Goal: Transaction & Acquisition: Purchase product/service

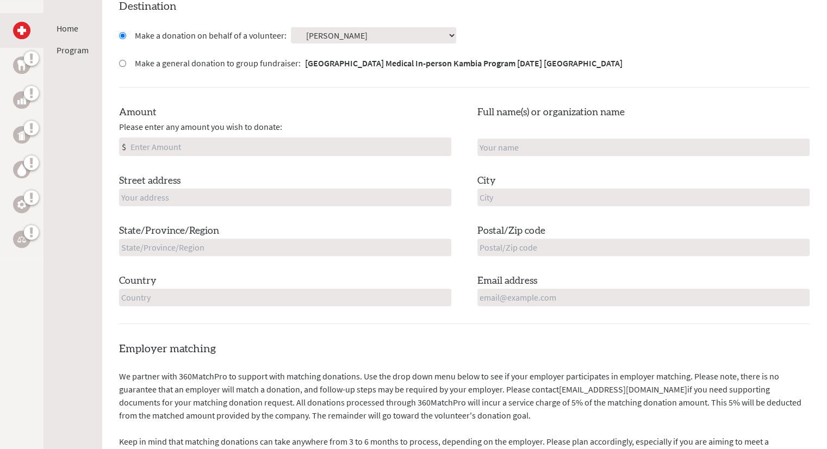
scroll to position [311, 0]
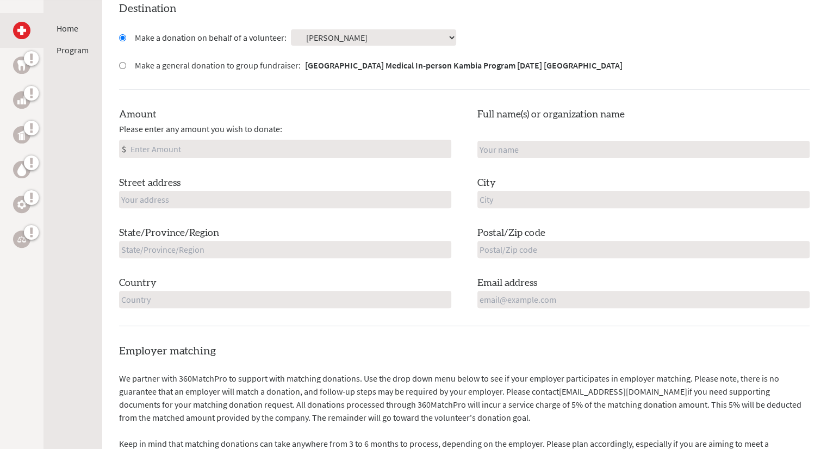
click at [412, 150] on input "Amount" at bounding box center [289, 148] width 323 height 17
click at [18, 62] on img at bounding box center [21, 65] width 9 height 10
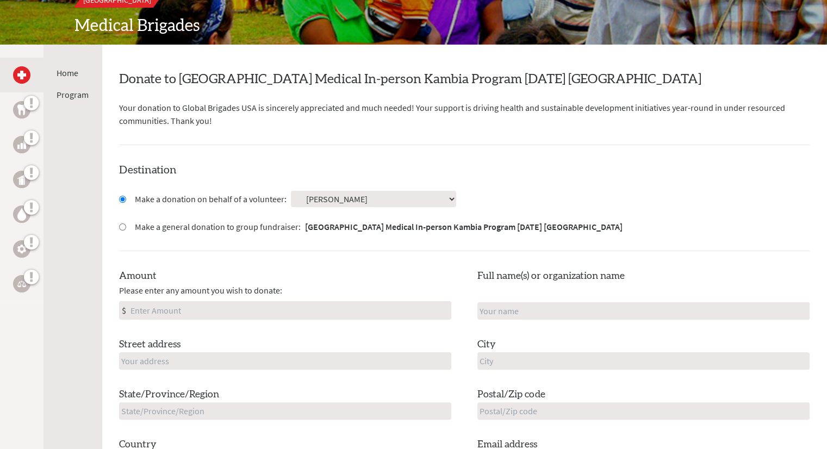
scroll to position [154, 0]
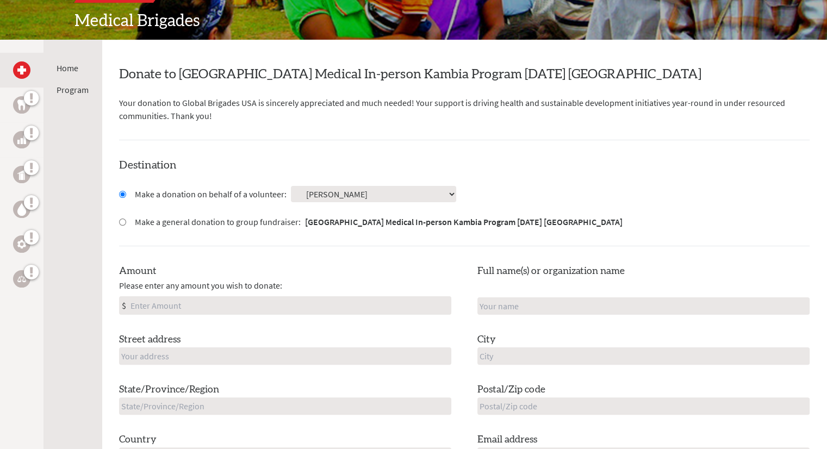
click at [251, 299] on input "Amount" at bounding box center [289, 305] width 323 height 17
type input "250.00"
click at [262, 325] on div "Amount Please enter any amount you wish to donate: $ 250.00 Full name(s) or org…" at bounding box center [464, 364] width 691 height 201
click at [521, 308] on input "text" at bounding box center [644, 306] width 332 height 17
type input "Jonathan Mangnall"
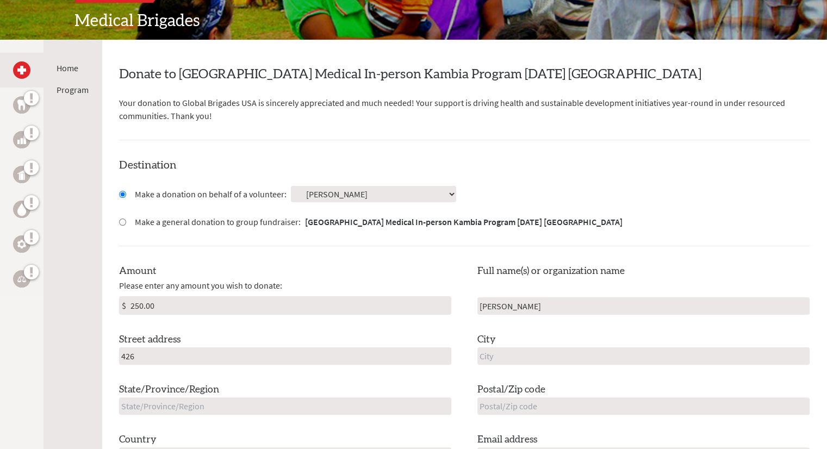
type input "426 Westchester Circle"
type input "Valparaiso"
type input "Indiana"
type input "46385"
type input "United States"
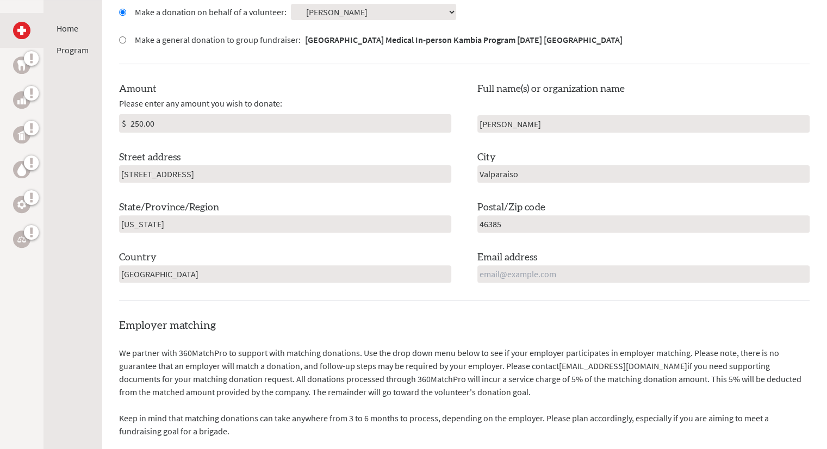
scroll to position [350, 0]
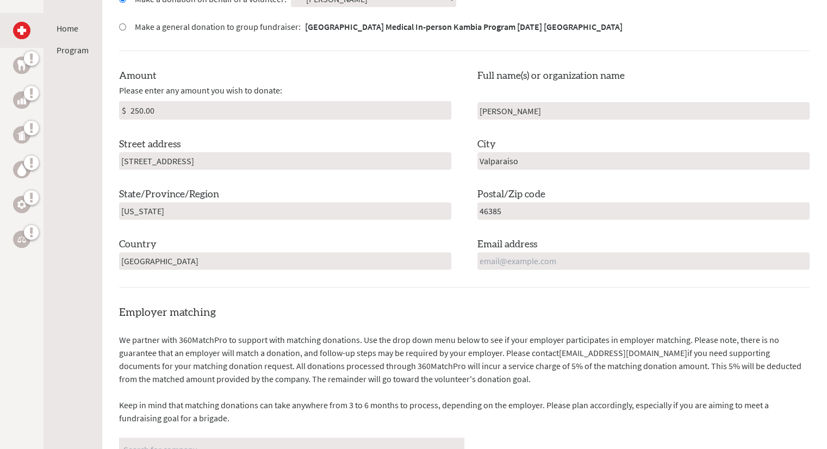
click at [548, 218] on input "46385" at bounding box center [644, 210] width 332 height 17
click at [566, 257] on input "email" at bounding box center [644, 260] width 332 height 17
click at [555, 105] on input "Jonathan Mangnall" at bounding box center [644, 110] width 332 height 17
type input "[PERSON_NAME]"
click at [518, 263] on input "email" at bounding box center [644, 260] width 332 height 17
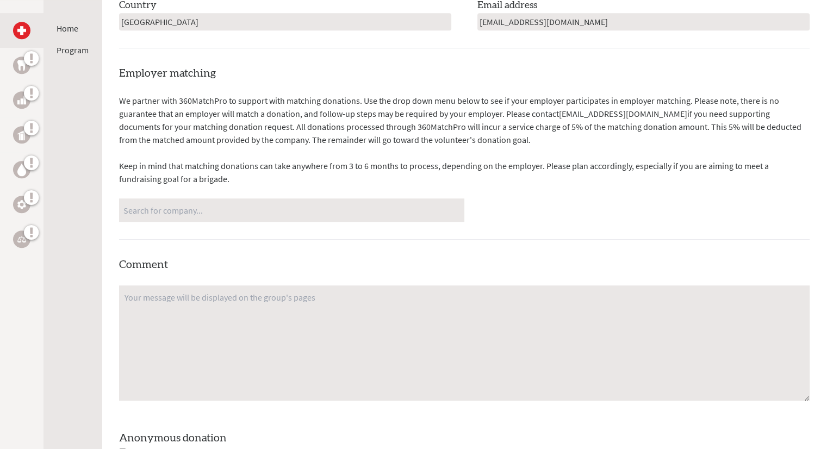
scroll to position [589, 0]
type input "jillianmangnall@gmail.com"
click at [406, 214] on input "Search for company..." at bounding box center [291, 210] width 337 height 19
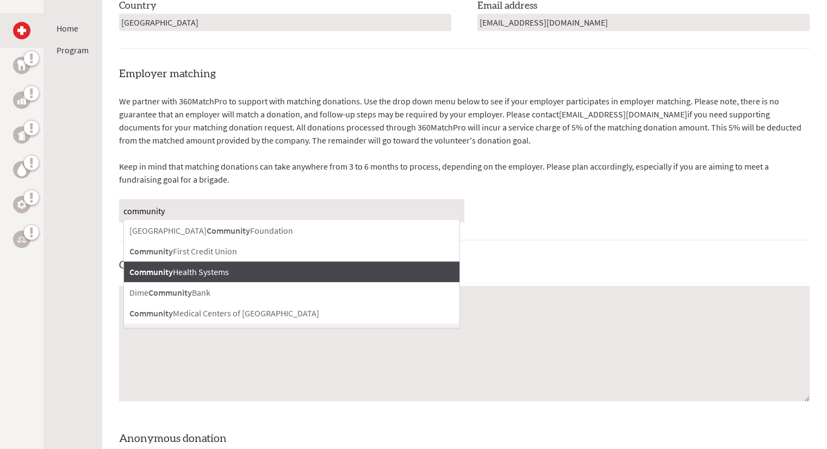
type input "community"
click at [329, 269] on div "Community Health Systems" at bounding box center [292, 272] width 336 height 21
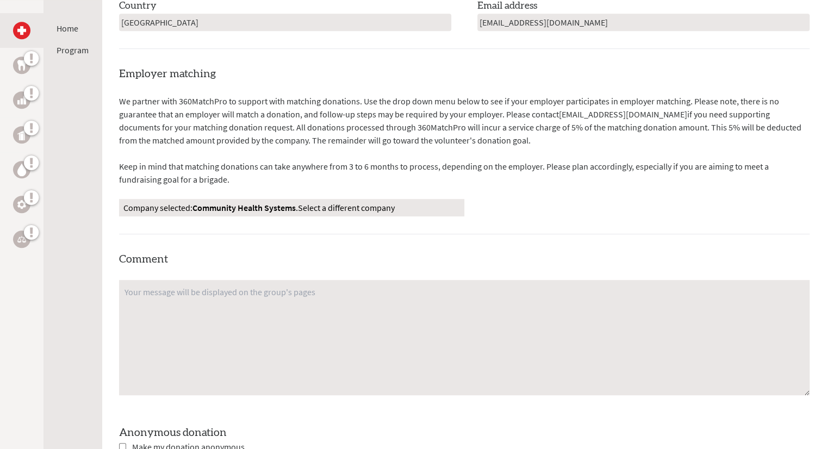
click at [393, 255] on div "Employer matching We partner with 360MatchPro to support with matching donation…" at bounding box center [464, 292] width 691 height 452
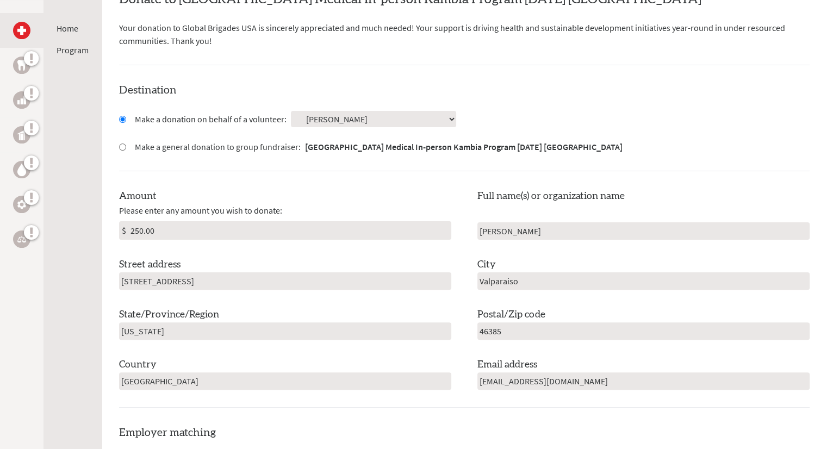
scroll to position [228, 0]
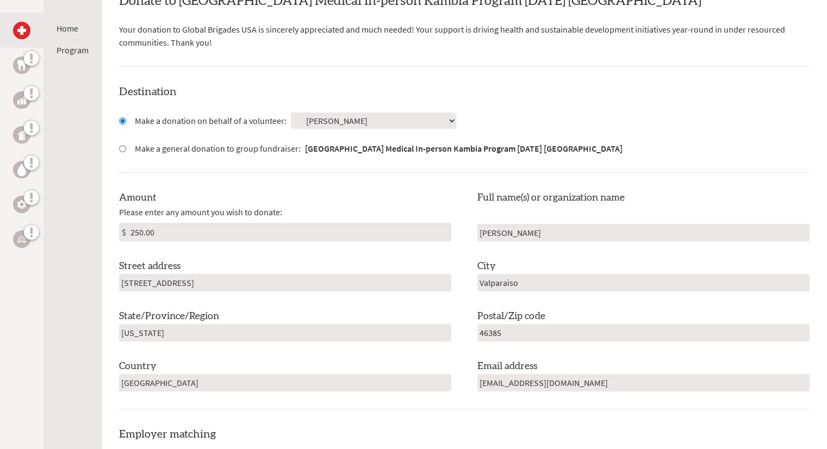
click at [493, 231] on input "[PERSON_NAME]" at bounding box center [644, 232] width 332 height 17
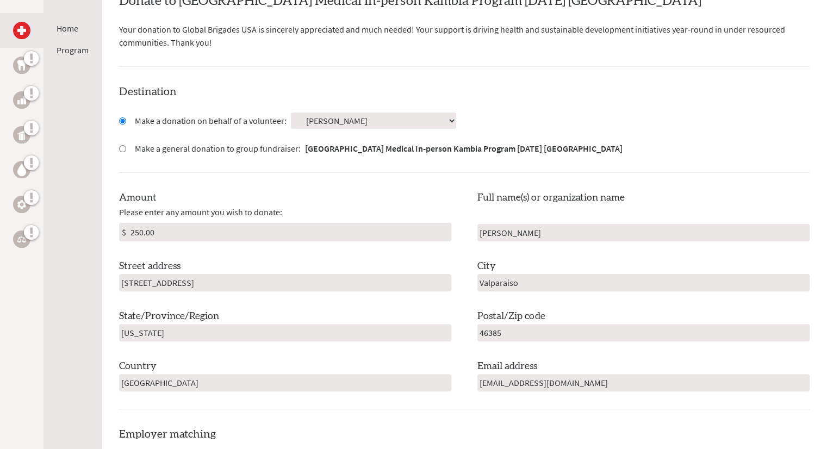
click at [493, 231] on input "[PERSON_NAME]" at bounding box center [644, 232] width 332 height 17
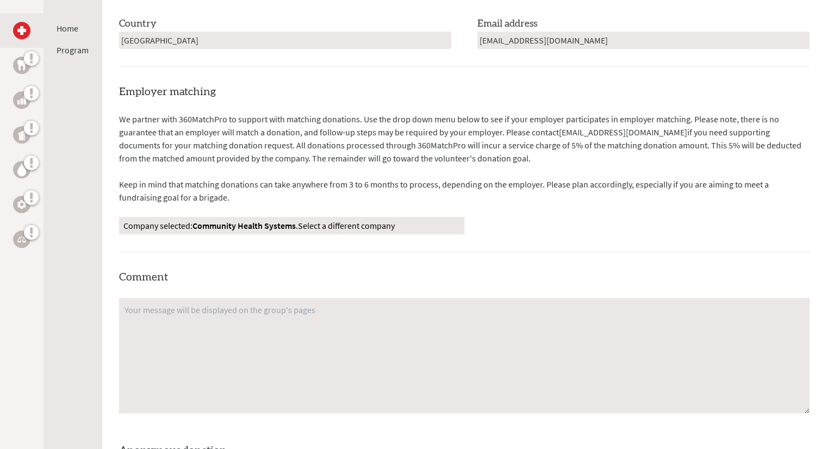
scroll to position [572, 0]
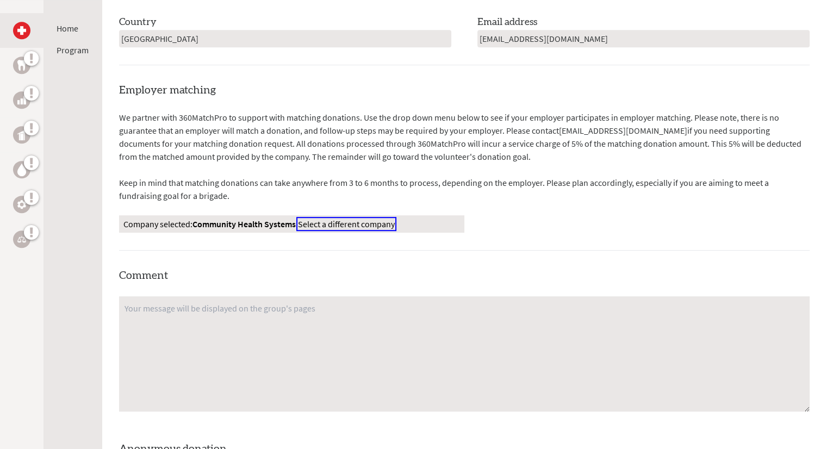
click at [300, 222] on span "Select a different company" at bounding box center [346, 224] width 97 height 11
click at [318, 221] on link "Select a different company" at bounding box center [346, 224] width 97 height 11
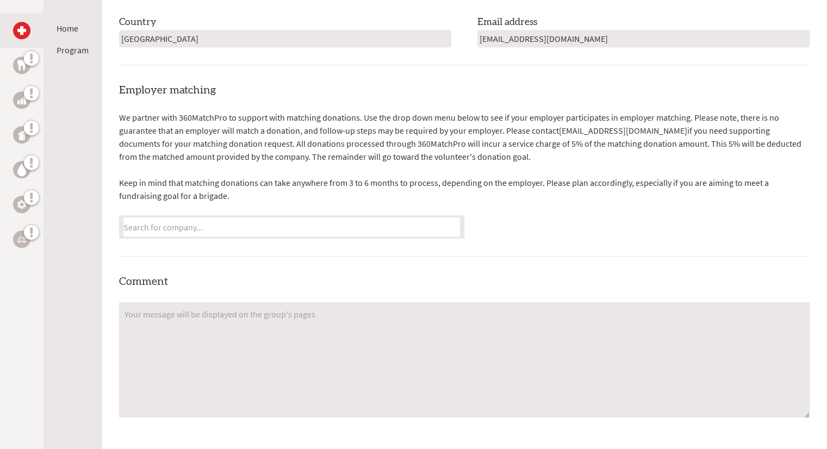
click at [300, 222] on input "Search for company..." at bounding box center [291, 227] width 337 height 19
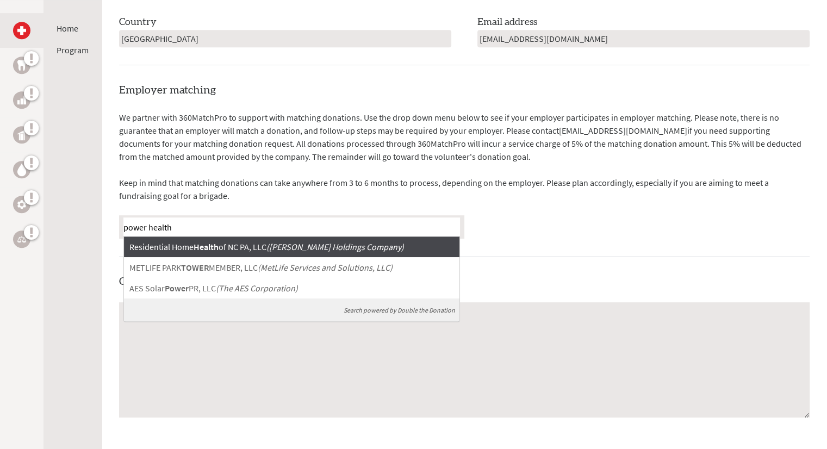
click at [144, 226] on input "power health" at bounding box center [291, 227] width 337 height 19
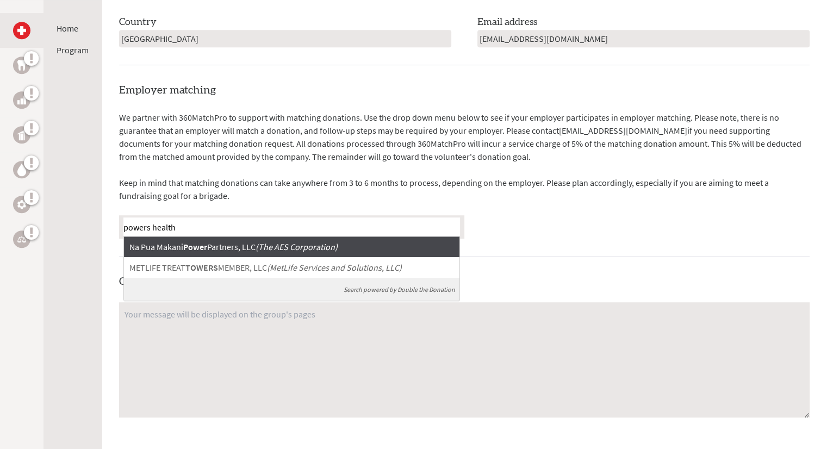
click at [166, 219] on input "powers health" at bounding box center [291, 227] width 337 height 19
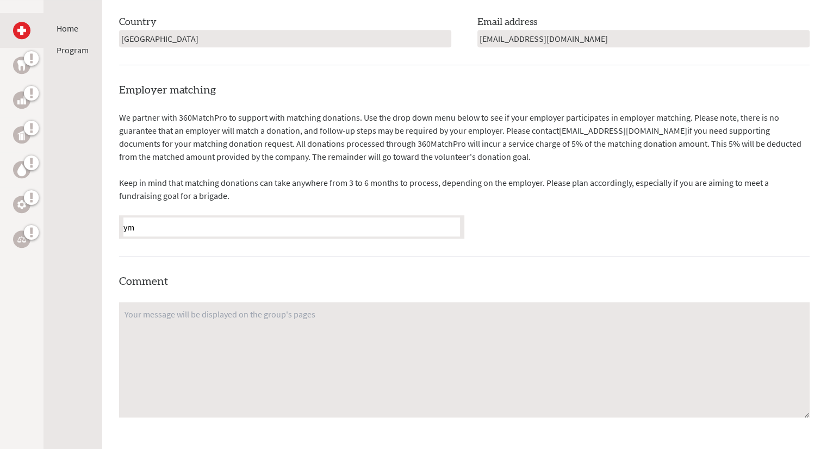
type input "y"
type input "Y"
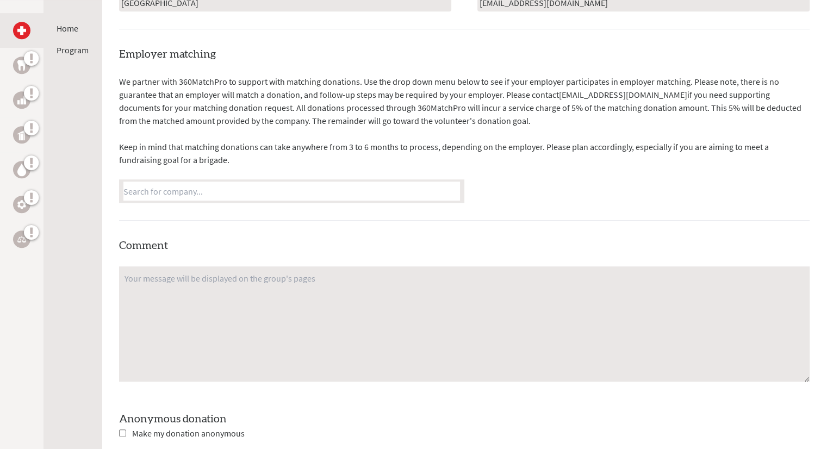
click at [242, 207] on div "Employer matching We partner with 360MatchPro to support with matching donation…" at bounding box center [464, 276] width 691 height 458
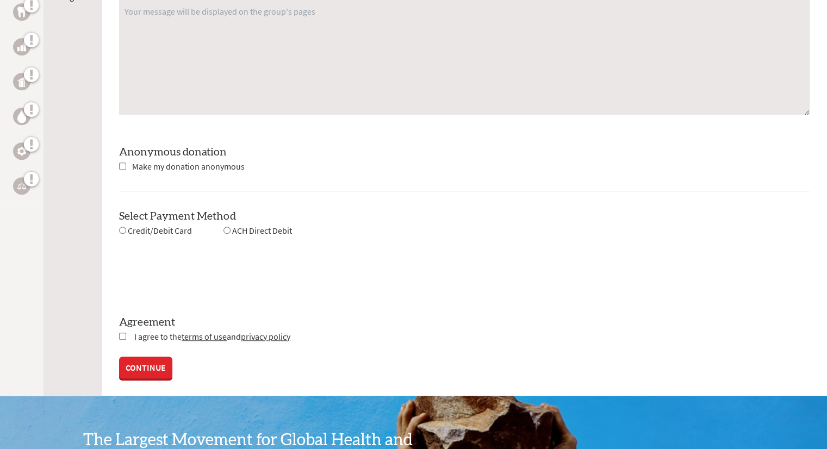
scroll to position [876, 0]
click at [126, 228] on div "Credit/Debit Card" at bounding box center [155, 231] width 73 height 14
click at [121, 226] on input "radio" at bounding box center [122, 229] width 7 height 7
radio input "true"
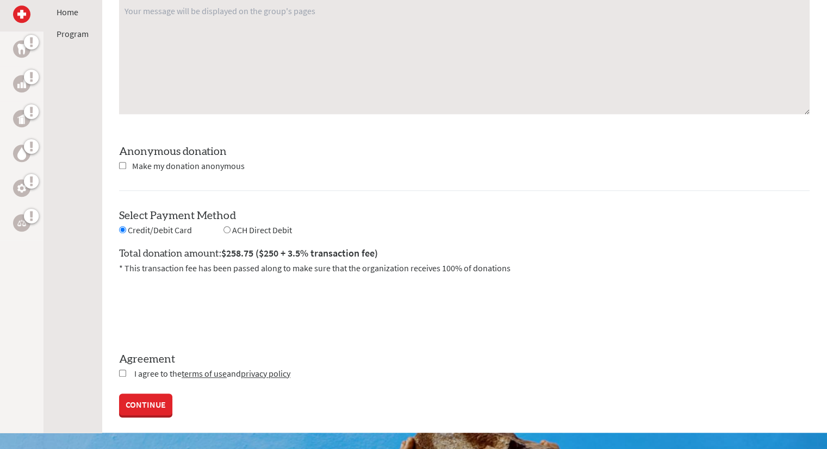
click at [227, 231] on input "radio" at bounding box center [227, 229] width 7 height 7
radio input "true"
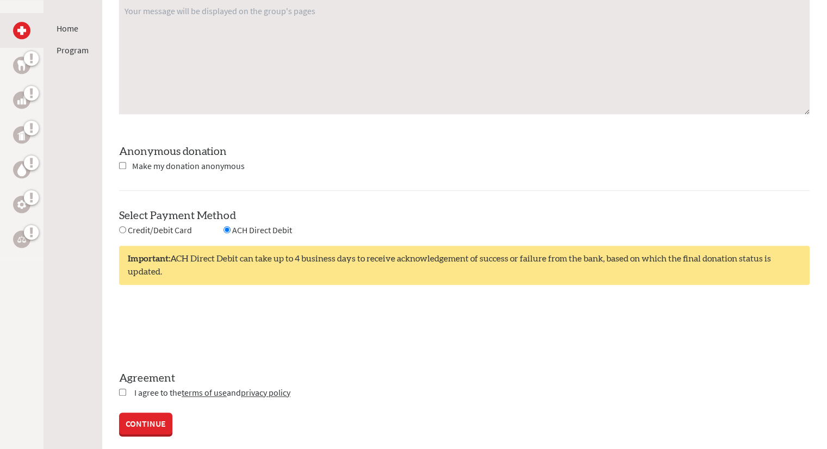
click at [122, 228] on input "radio" at bounding box center [122, 229] width 7 height 7
radio input "true"
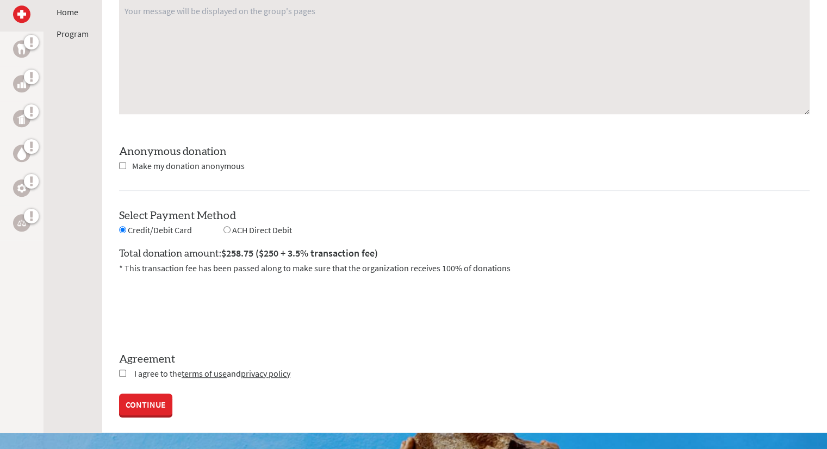
click at [225, 227] on input "radio" at bounding box center [227, 229] width 7 height 7
radio input "true"
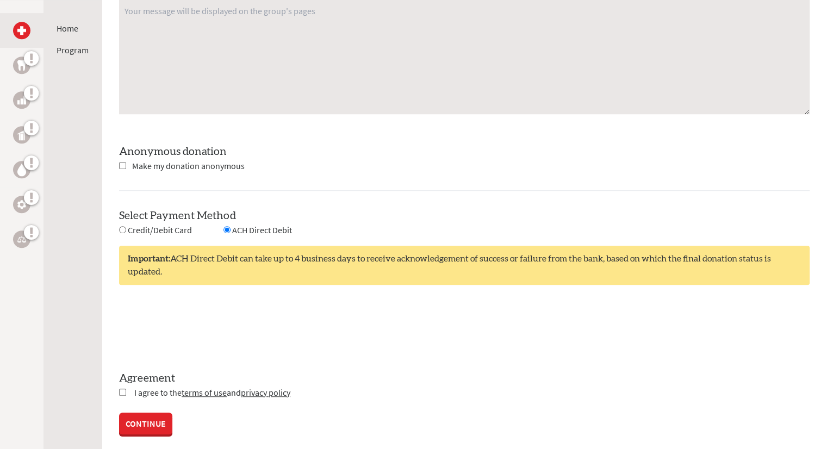
click at [123, 392] on input "checkbox" at bounding box center [122, 392] width 7 height 7
checkbox input "true"
click at [141, 422] on link "CONTINUE" at bounding box center [145, 425] width 53 height 22
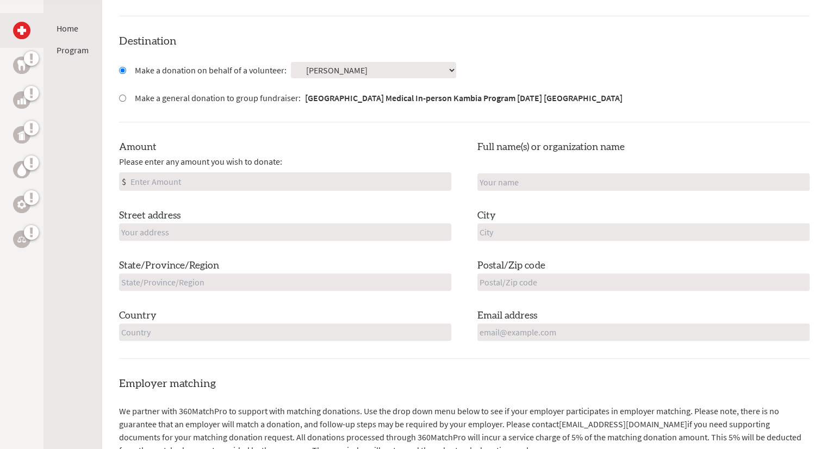
scroll to position [279, 0]
click at [242, 178] on input "Amount" at bounding box center [289, 181] width 323 height 17
type input "250.00"
click at [509, 186] on input "text" at bounding box center [644, 182] width 332 height 17
type input "[PERSON_NAME]"
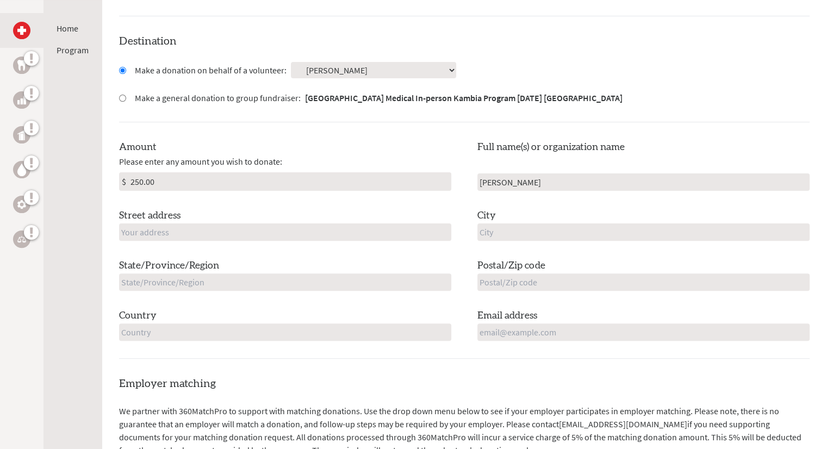
type input "426 Westchester Circle"
type input "Valparaiso"
type input "Indiana"
type input "46385"
type input "United States"
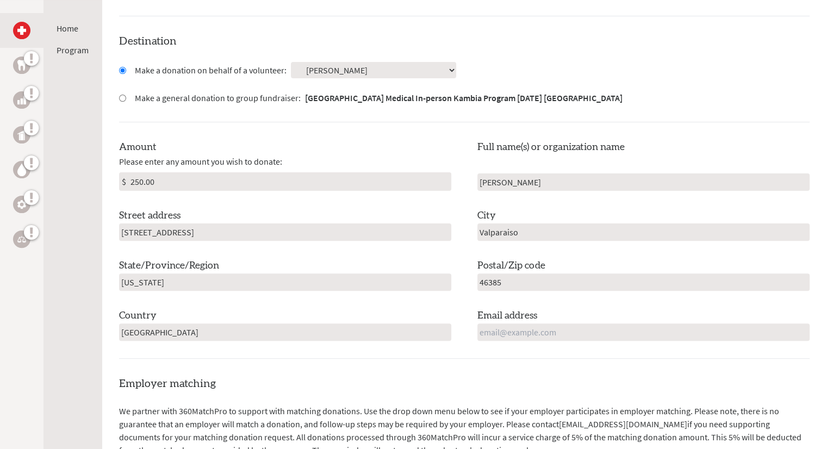
click at [485, 183] on input "[PERSON_NAME]" at bounding box center [644, 182] width 332 height 17
type input "Jonathan Mangnall"
click at [461, 237] on div "Amount Please enter any amount you wish to donate: $ 250.00 Full name(s) or org…" at bounding box center [464, 240] width 691 height 201
click at [485, 333] on input "email" at bounding box center [644, 332] width 332 height 17
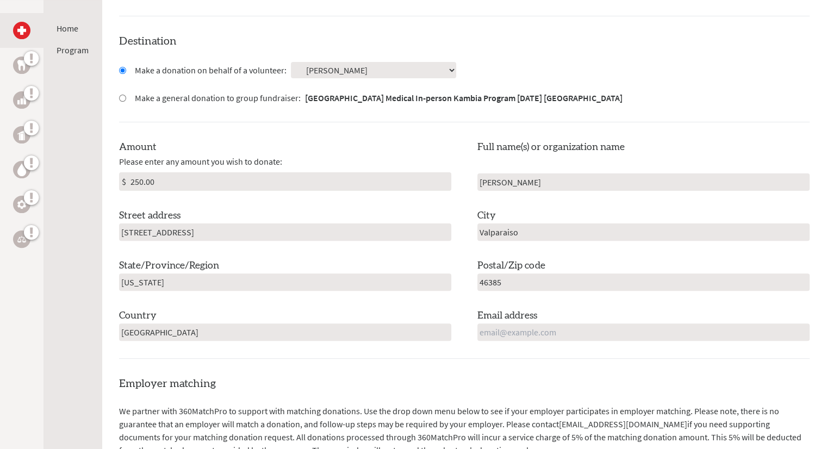
type input "jillianmangnall@gmail.com"
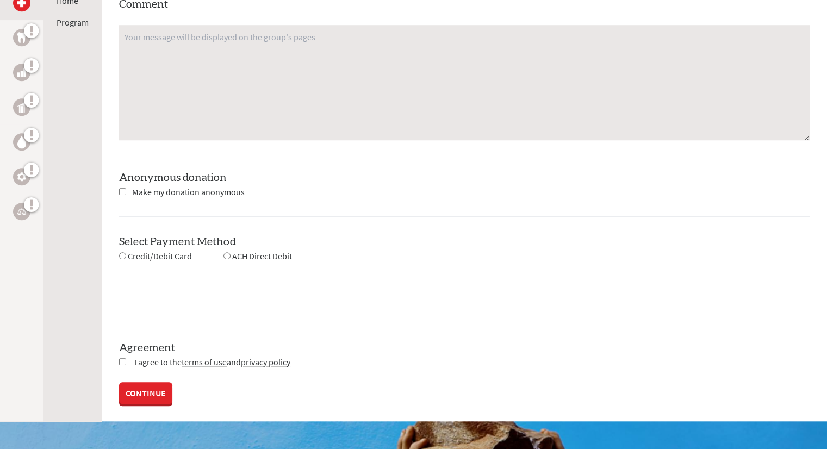
scroll to position [851, 0]
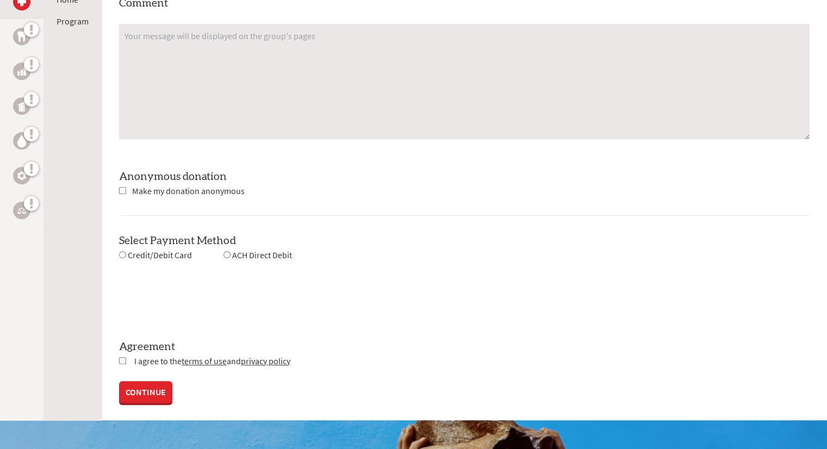
click at [226, 252] on input "radio" at bounding box center [227, 254] width 7 height 7
radio input "true"
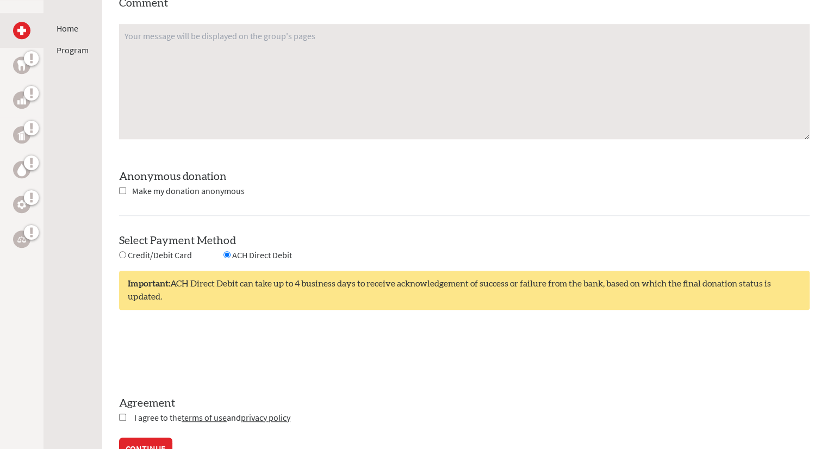
click at [120, 417] on input "checkbox" at bounding box center [122, 417] width 7 height 7
checkbox input "true"
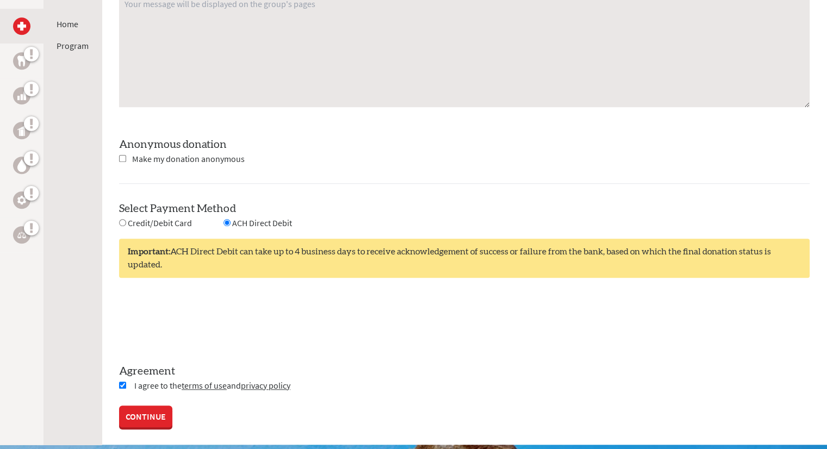
scroll to position [883, 0]
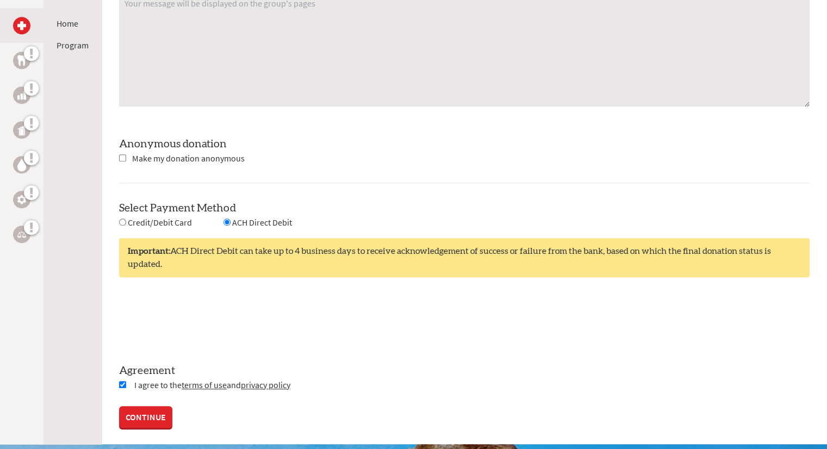
click at [120, 417] on link "CONTINUE" at bounding box center [145, 417] width 53 height 22
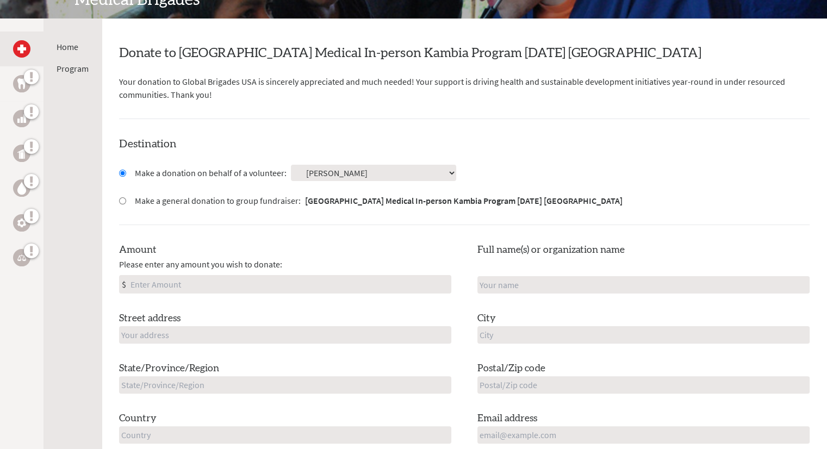
scroll to position [176, 0]
click at [263, 286] on input "Amount" at bounding box center [289, 283] width 323 height 17
type input "250.00"
click at [254, 336] on input "text" at bounding box center [285, 334] width 332 height 17
type input "426 Westchester Circle"
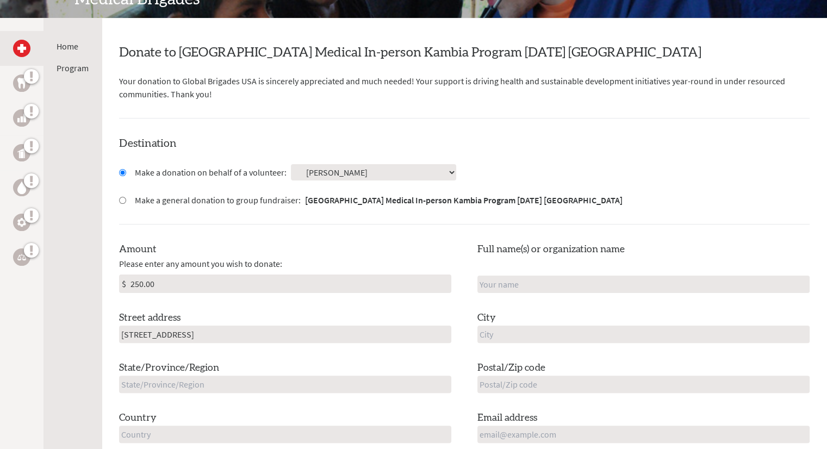
type input "[PERSON_NAME]"
type input "Valparaiso"
type input "Indiana"
type input "46385"
type input "United States"
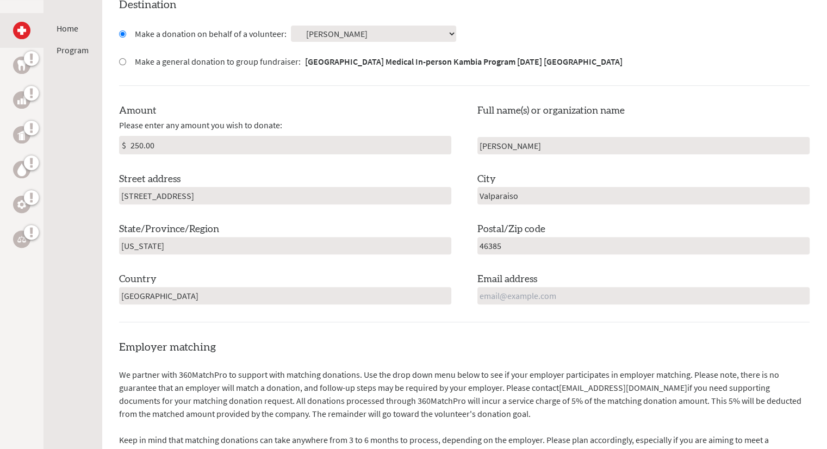
scroll to position [318, 0]
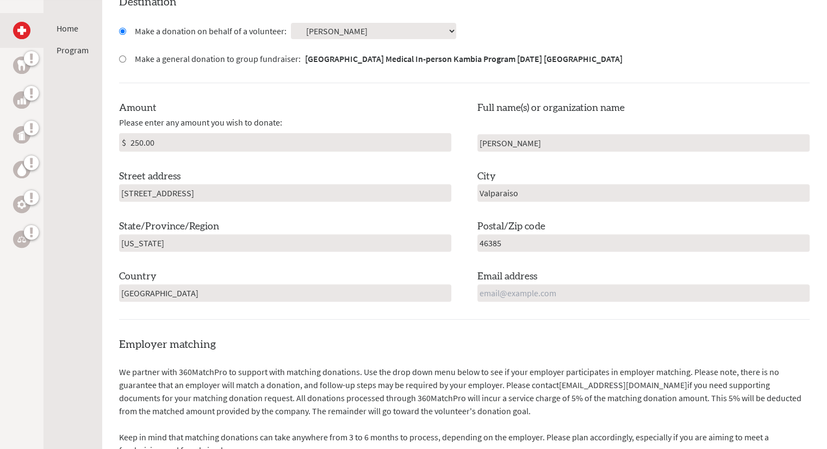
click at [495, 296] on input "email" at bounding box center [644, 293] width 332 height 17
type input "jillianmangnall@gmail.com"
click at [551, 337] on h4 "Employer matching" at bounding box center [464, 344] width 691 height 15
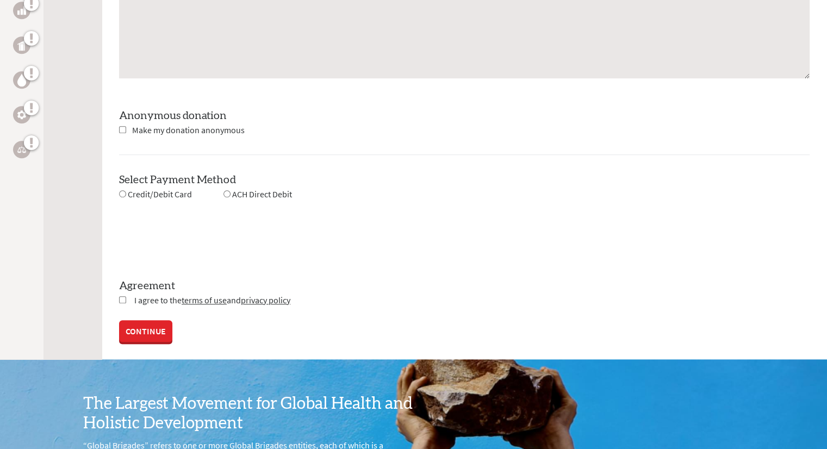
scroll to position [913, 0]
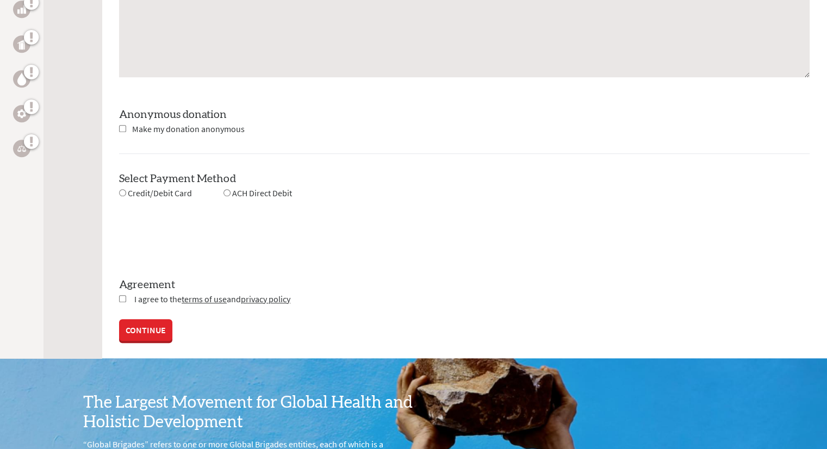
click at [120, 191] on input "radio" at bounding box center [122, 192] width 7 height 7
radio input "true"
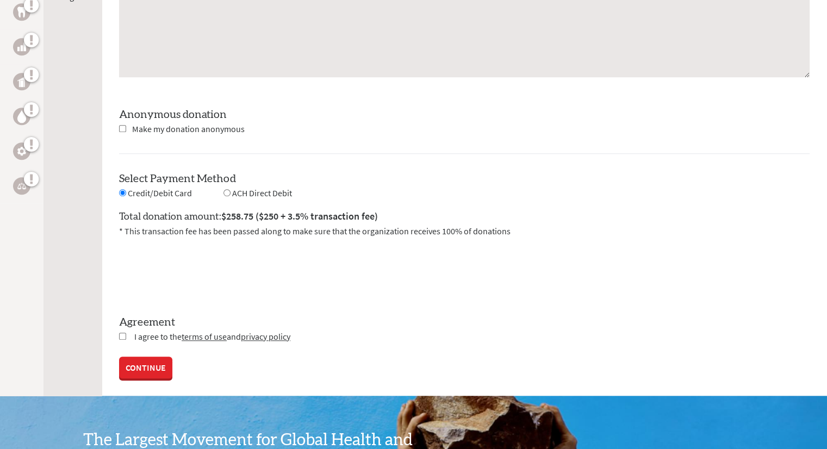
click at [122, 336] on input "checkbox" at bounding box center [122, 336] width 7 height 7
checkbox input "true"
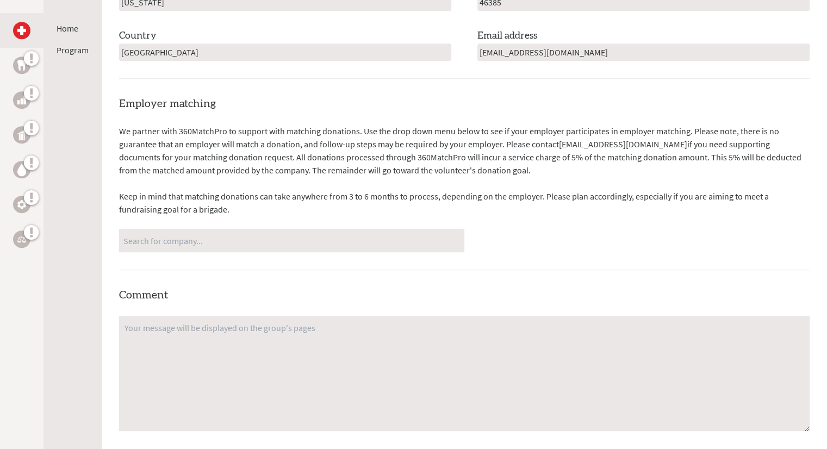
scroll to position [559, 0]
click at [259, 246] on input "Search for company..." at bounding box center [291, 240] width 337 height 19
click at [255, 264] on div "Employer matching We partner with 360MatchPro to support with matching donation…" at bounding box center [464, 325] width 691 height 458
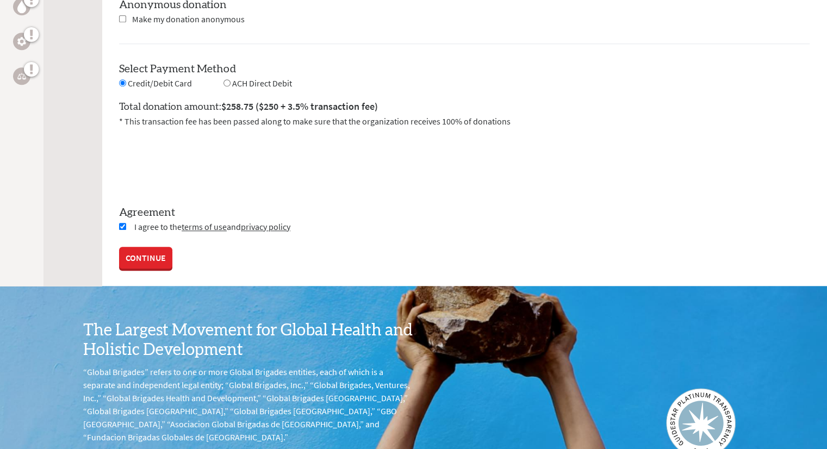
scroll to position [1027, 0]
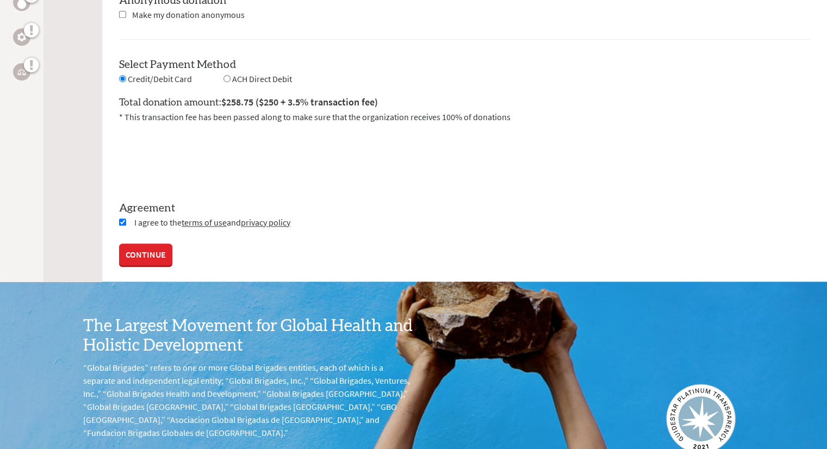
click at [150, 255] on link "CONTINUE" at bounding box center [145, 255] width 53 height 22
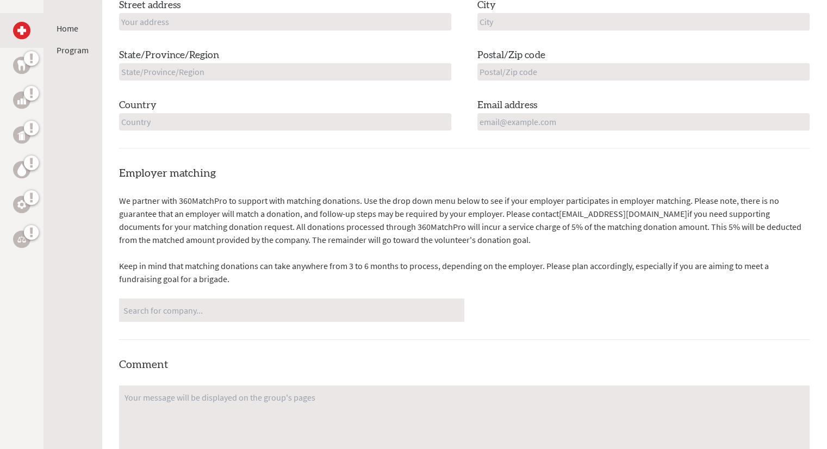
scroll to position [490, 0]
click at [384, 313] on input "Search for company..." at bounding box center [291, 309] width 337 height 19
type input "daifuku"
click at [383, 364] on div "Employer matching We partner with 360MatchPro to support with matching donation…" at bounding box center [464, 394] width 691 height 458
click at [316, 299] on div "No matches found daifuku" at bounding box center [291, 309] width 345 height 23
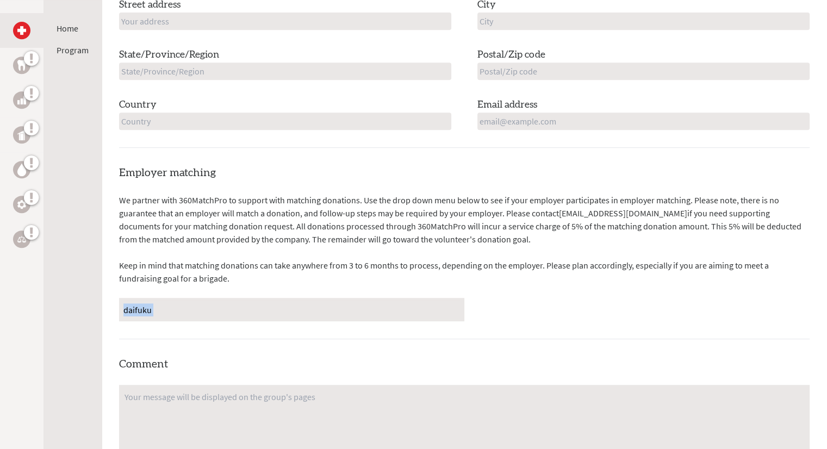
click at [316, 299] on div "No matches found daifuku" at bounding box center [291, 309] width 345 height 23
click at [320, 312] on input "daifuku" at bounding box center [291, 309] width 337 height 19
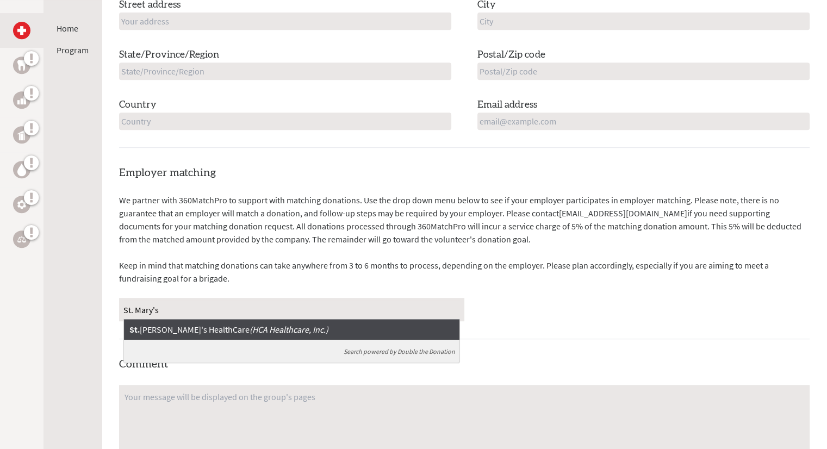
click at [210, 312] on input "St. Mary's" at bounding box center [291, 309] width 337 height 19
type input "S"
click at [182, 309] on input "university of chicago" at bounding box center [291, 309] width 337 height 19
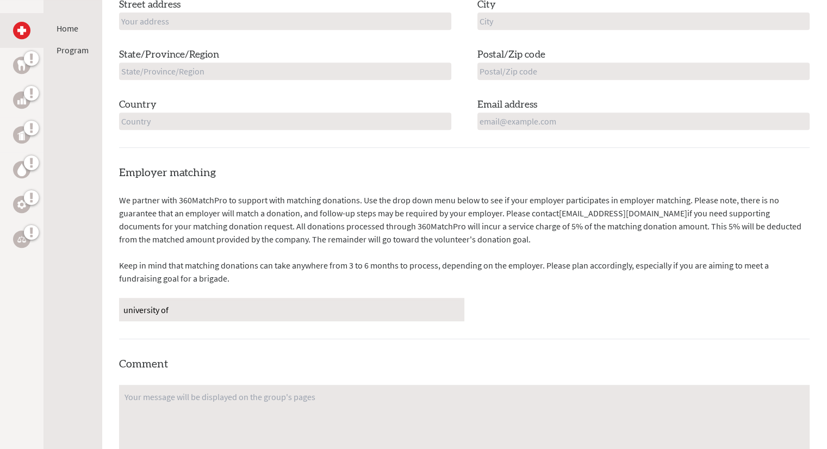
type input "university"
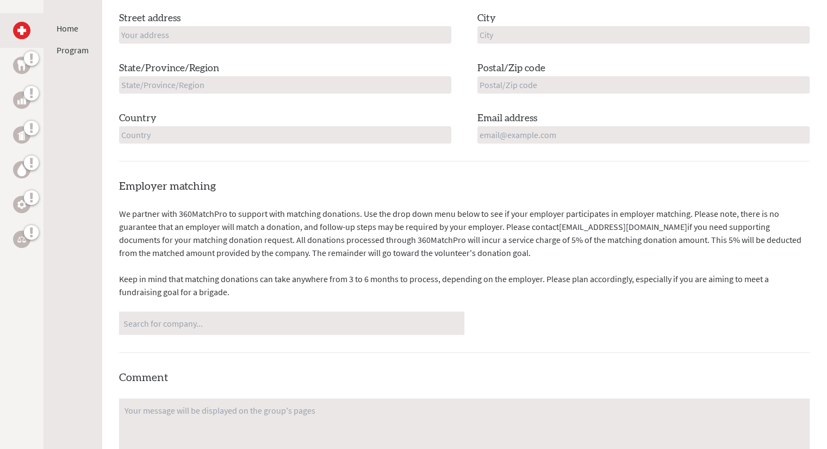
scroll to position [477, 0]
click at [252, 325] on input "Search for company..." at bounding box center [291, 322] width 337 height 19
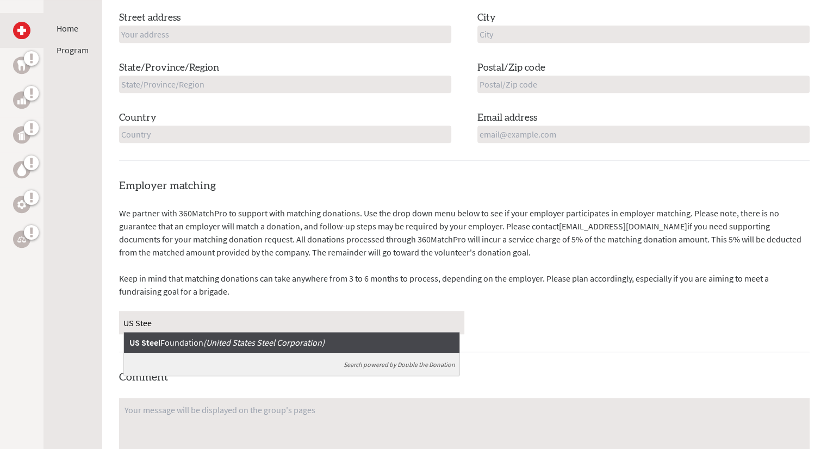
click at [252, 325] on input "US Stee" at bounding box center [291, 322] width 337 height 19
type input "U"
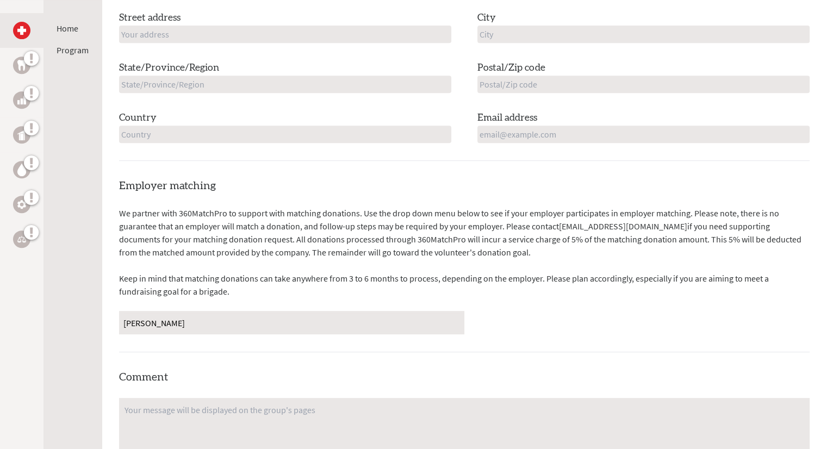
type input "McColly"
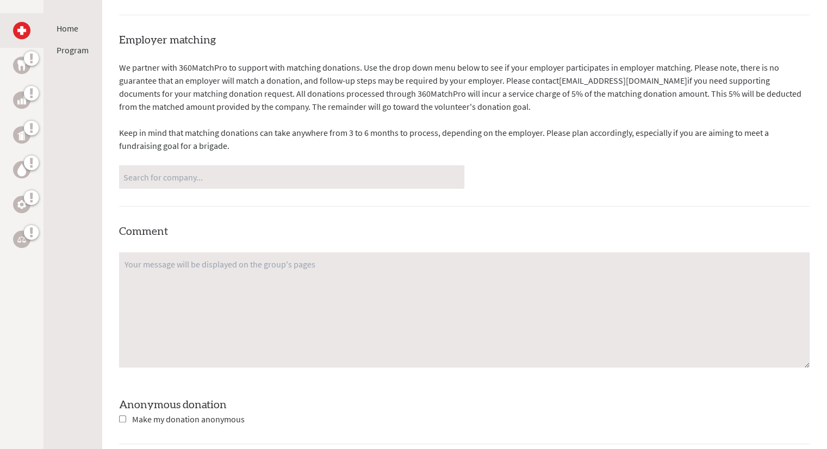
scroll to position [622, 0]
click at [165, 171] on input "Search for company..." at bounding box center [291, 177] width 337 height 19
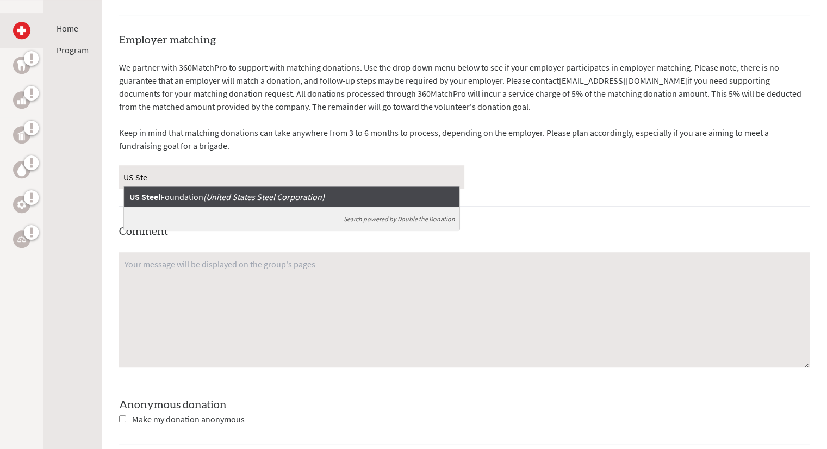
type input "US Stee"
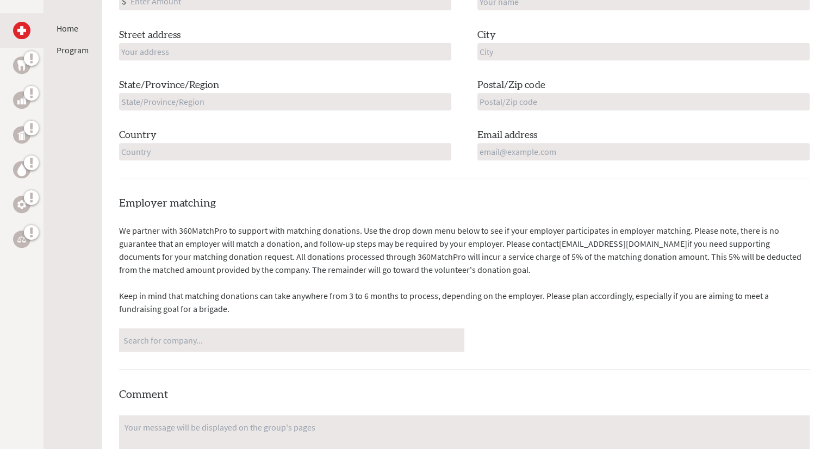
scroll to position [461, 0]
